Goal: Transaction & Acquisition: Purchase product/service

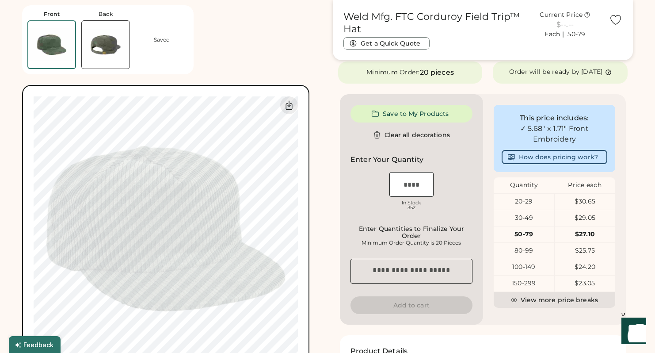
scroll to position [181, 0]
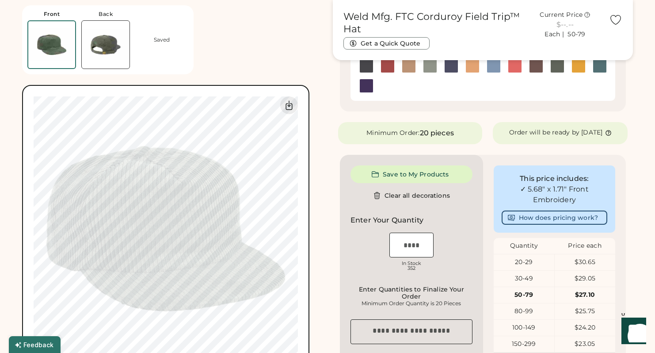
click at [600, 67] on img at bounding box center [599, 65] width 13 height 13
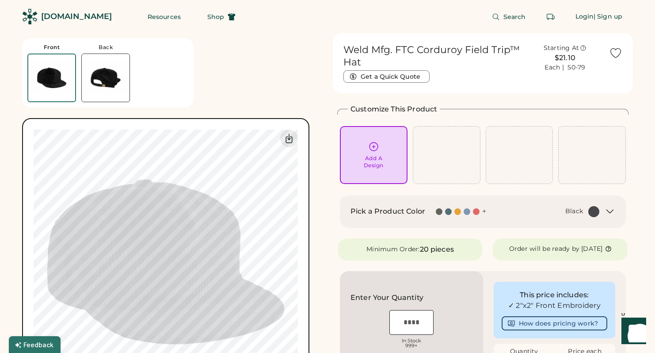
click at [358, 157] on div "Add A Design" at bounding box center [373, 155] width 55 height 28
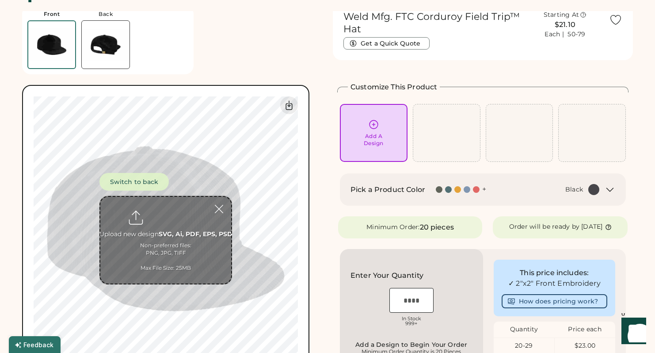
scroll to position [33, 0]
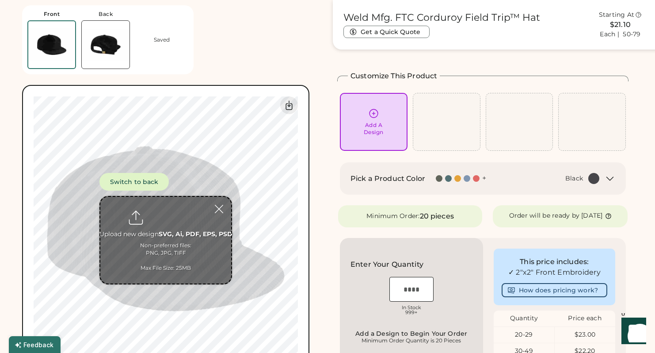
click at [164, 231] on input "file" at bounding box center [165, 240] width 131 height 87
type input "**********"
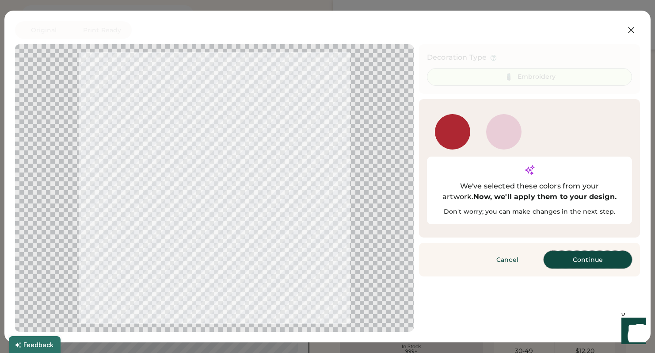
click at [578, 251] on button "Continue" at bounding box center [587, 260] width 88 height 18
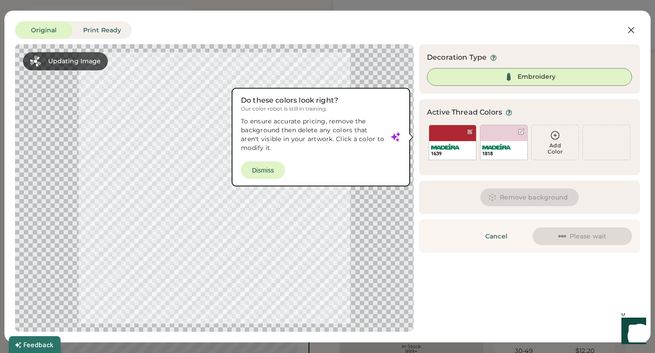
click at [524, 200] on button "Remove background" at bounding box center [529, 197] width 99 height 18
click at [266, 170] on div at bounding box center [214, 187] width 383 height 271
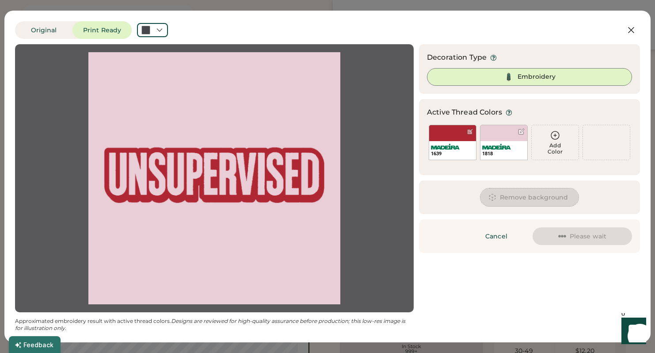
click at [510, 194] on button "Remove background" at bounding box center [529, 197] width 99 height 18
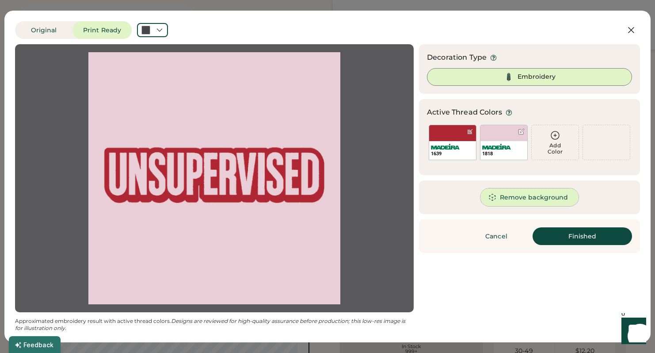
click at [520, 199] on button "Remove background" at bounding box center [529, 197] width 99 height 18
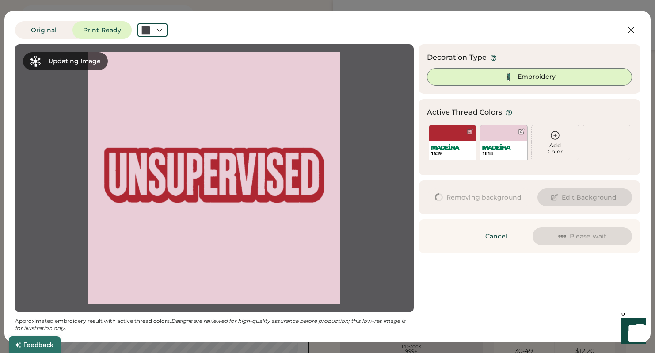
scroll to position [0, 0]
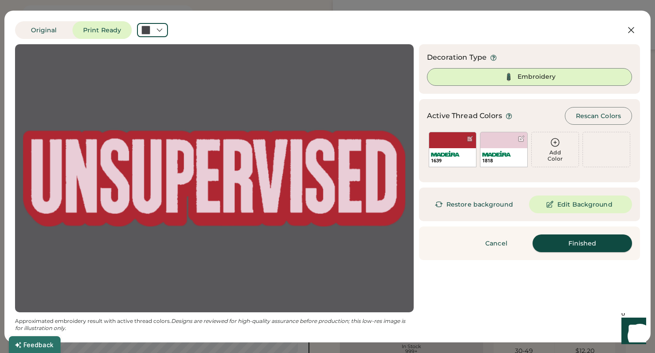
click at [556, 242] on button "Finished" at bounding box center [581, 243] width 99 height 18
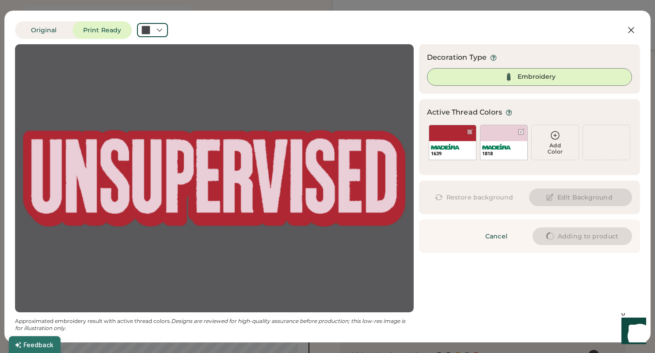
type input "****"
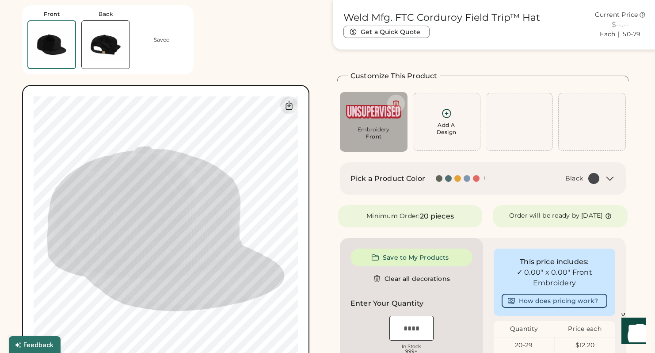
type input "****"
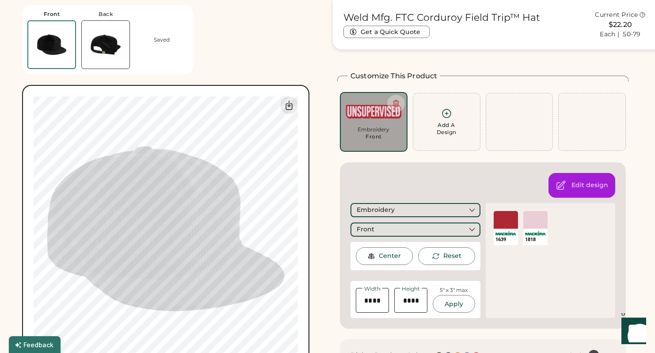
type input "****"
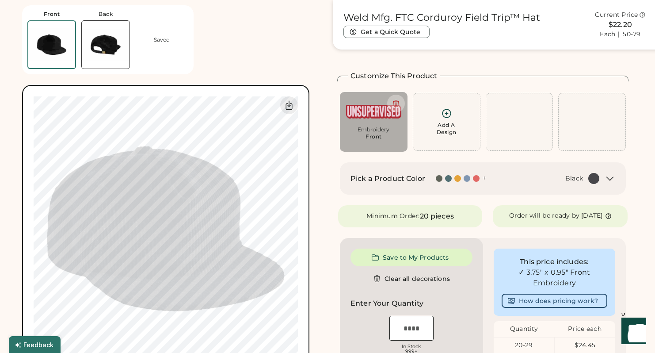
click at [450, 182] on div "+" at bounding box center [461, 178] width 50 height 10
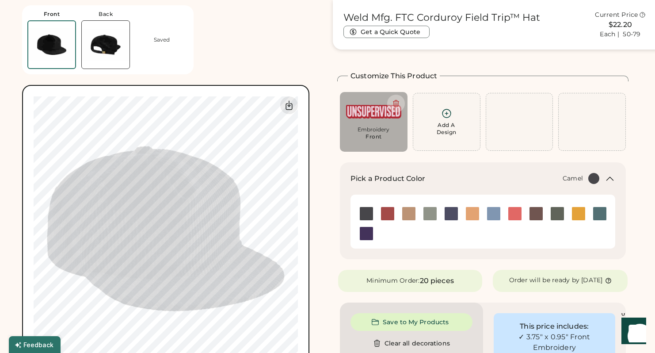
click at [472, 217] on img at bounding box center [472, 213] width 13 height 13
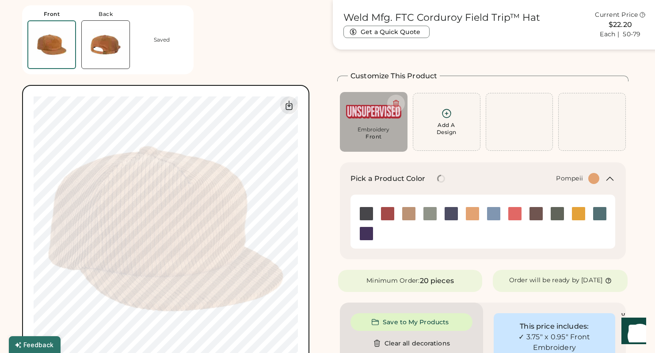
click at [513, 212] on img at bounding box center [514, 213] width 13 height 13
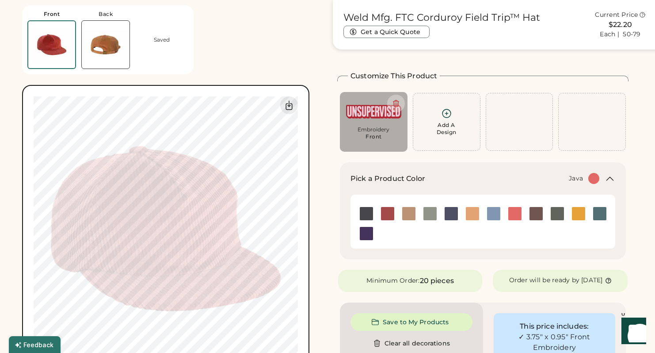
click at [542, 214] on img at bounding box center [535, 213] width 13 height 13
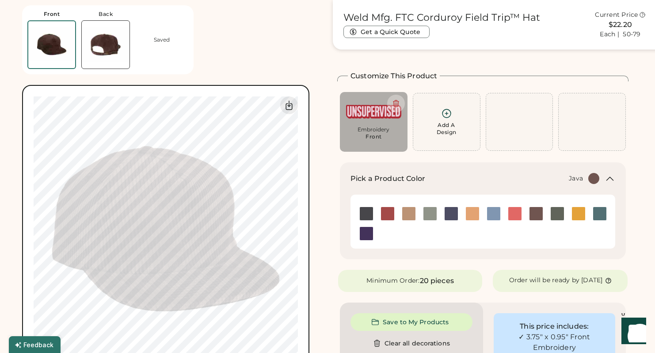
type input "****"
click at [367, 217] on img at bounding box center [366, 213] width 13 height 13
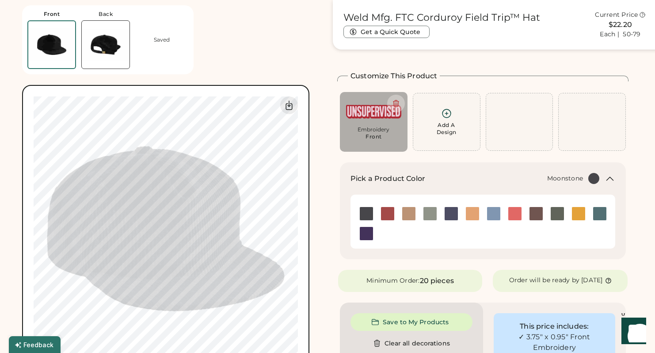
click at [366, 232] on img at bounding box center [366, 233] width 13 height 13
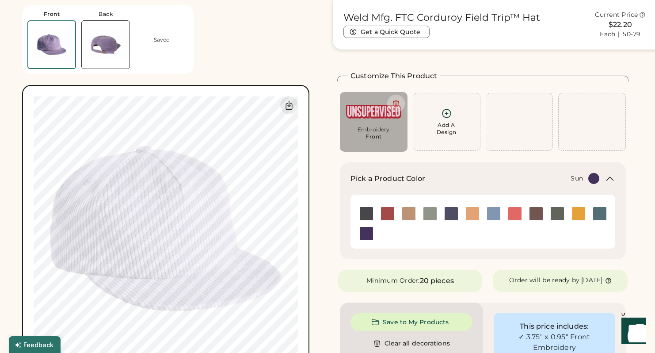
click at [579, 213] on img at bounding box center [578, 213] width 13 height 13
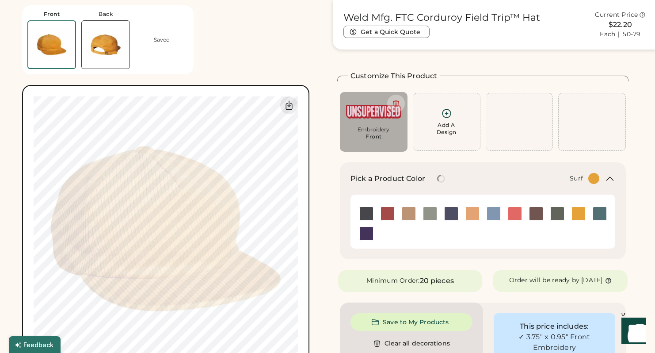
click at [600, 209] on img at bounding box center [599, 213] width 13 height 13
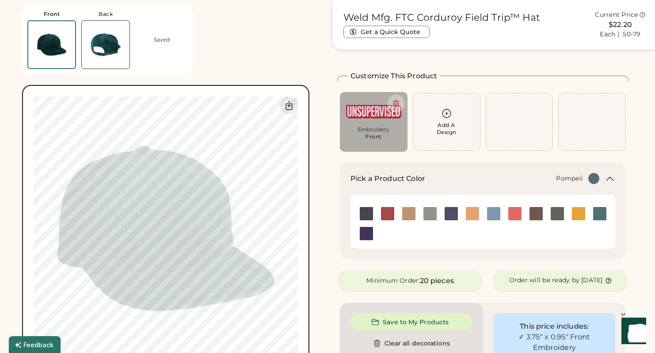
click at [517, 213] on img at bounding box center [514, 213] width 13 height 13
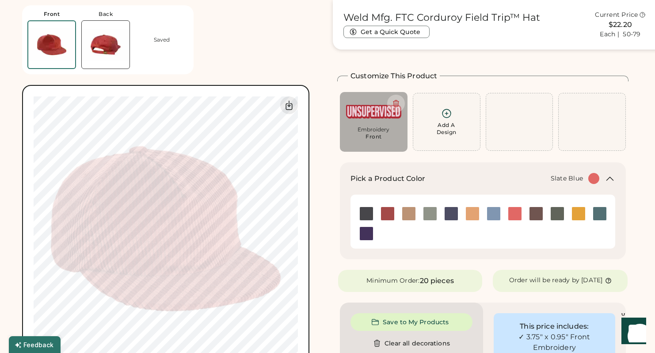
click at [490, 212] on img at bounding box center [493, 213] width 13 height 13
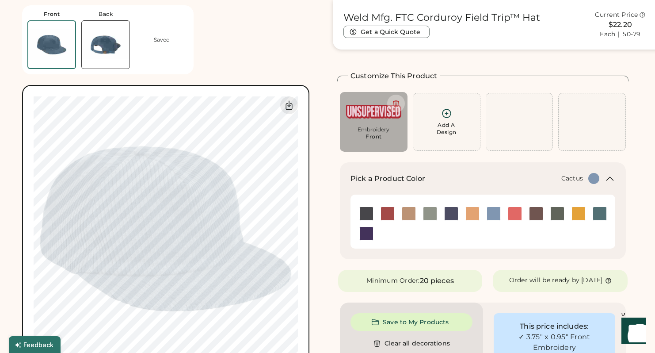
click at [434, 222] on div at bounding box center [429, 213] width 21 height 20
click at [423, 197] on div at bounding box center [482, 221] width 265 height 54
click at [425, 206] on div at bounding box center [430, 213] width 14 height 14
click at [428, 212] on img at bounding box center [429, 213] width 13 height 13
click at [559, 208] on img at bounding box center [557, 213] width 13 height 13
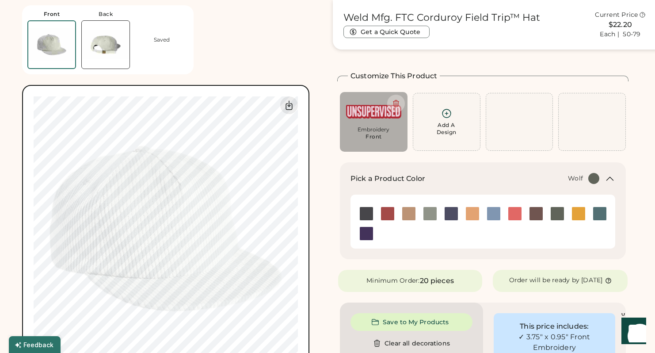
click at [377, 117] on img at bounding box center [373, 111] width 55 height 27
type input "****"
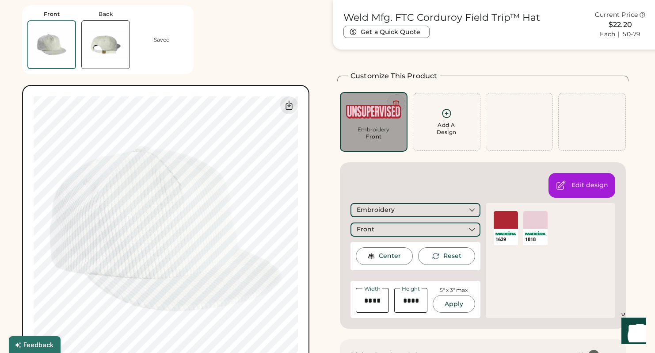
click at [395, 103] on icon at bounding box center [396, 103] width 8 height 8
type input "****"
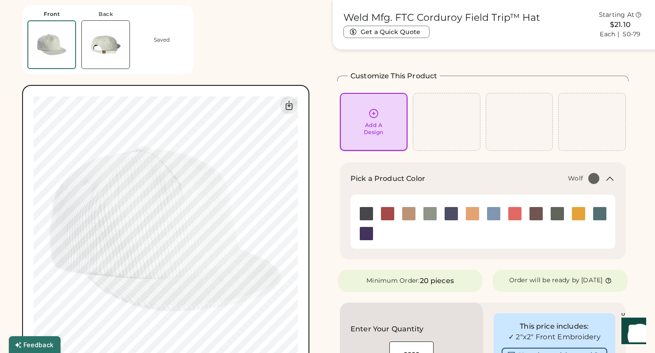
click at [373, 125] on div "Add A Design" at bounding box center [374, 129] width 20 height 14
